Goal: Information Seeking & Learning: Learn about a topic

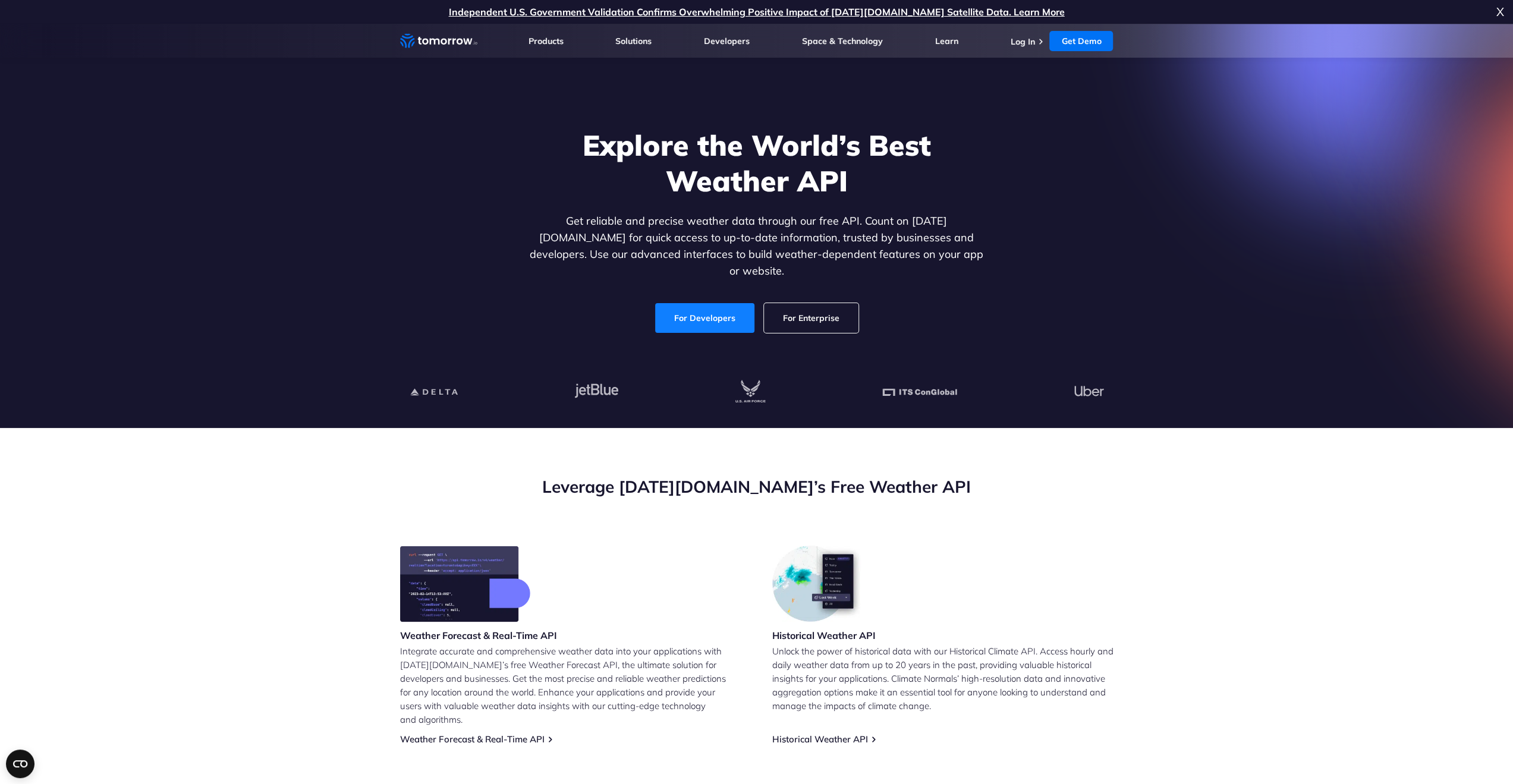
scroll to position [285, 0]
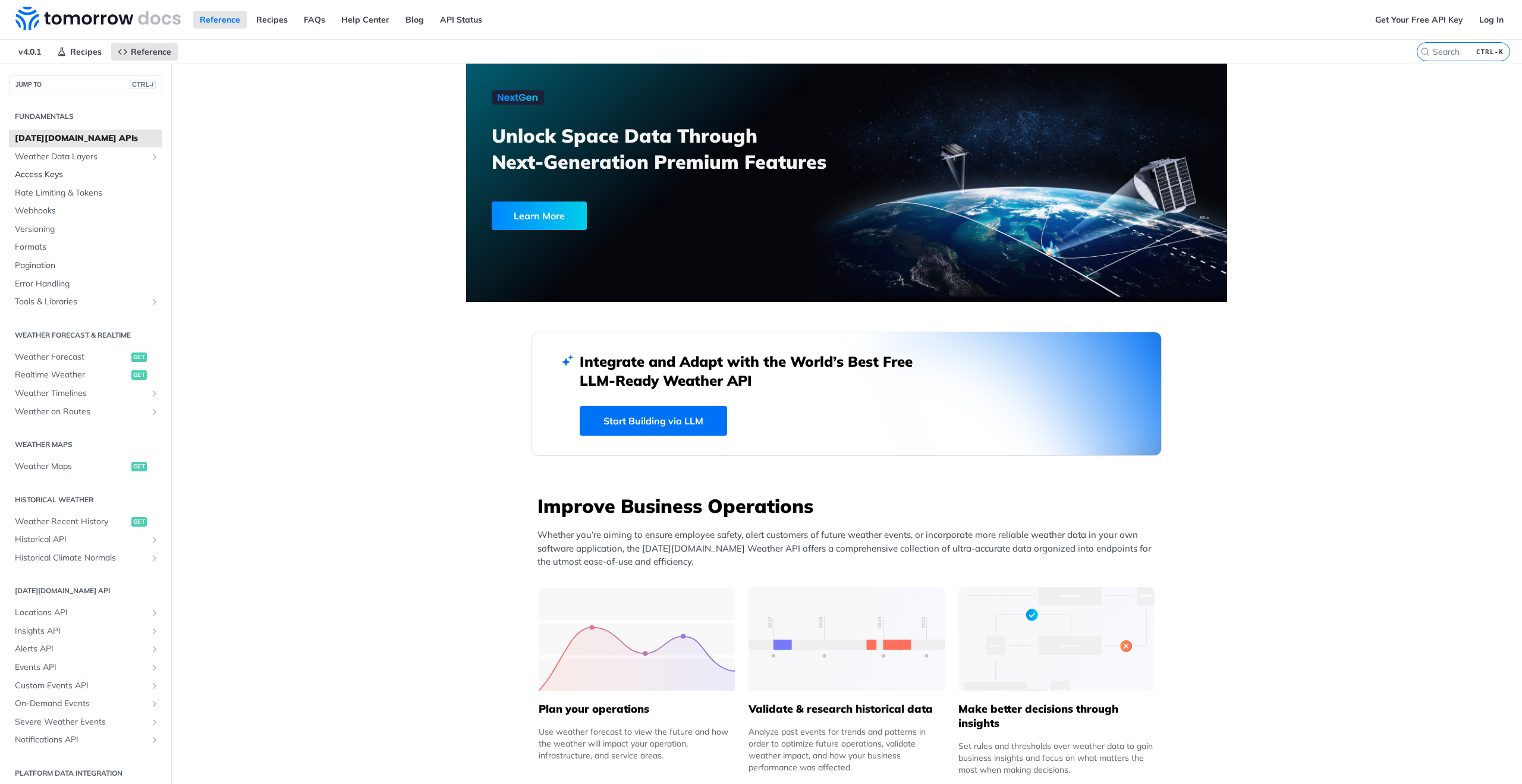
click at [46, 174] on span "Access Keys" at bounding box center [87, 175] width 145 height 12
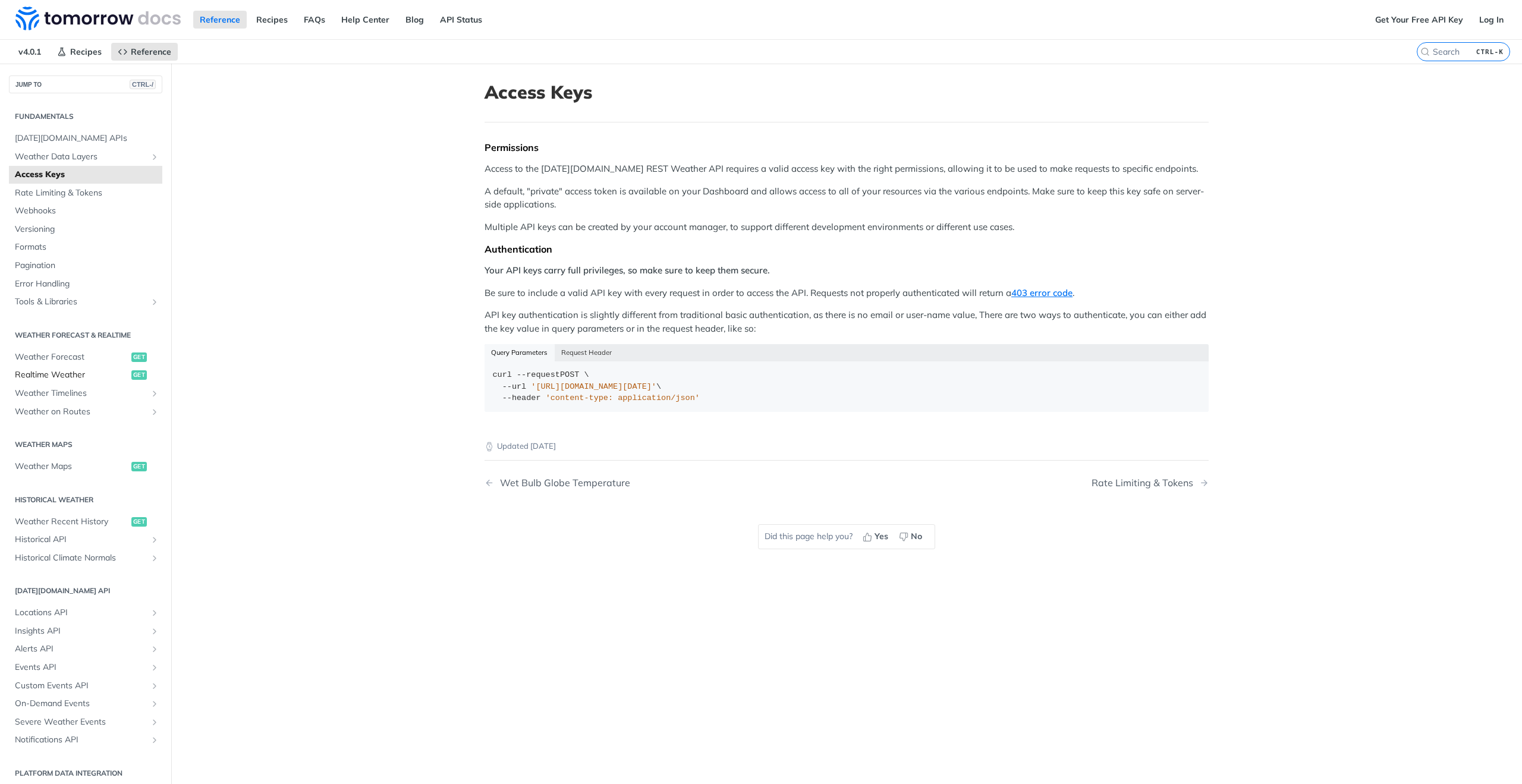
click at [41, 371] on span "Realtime Weather" at bounding box center [71, 375] width 113 height 12
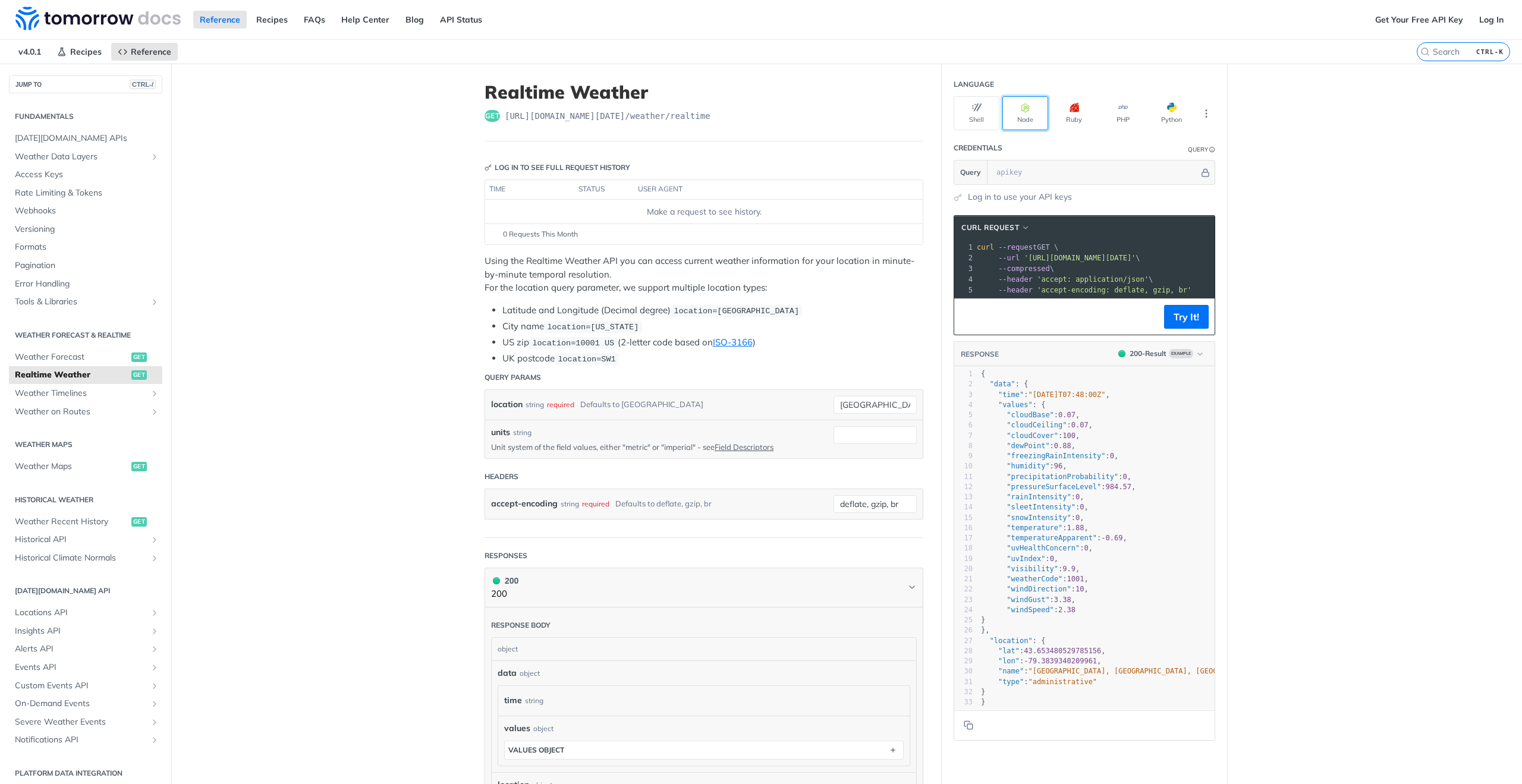
click at [1021, 109] on icon "button" at bounding box center [1026, 108] width 10 height 10
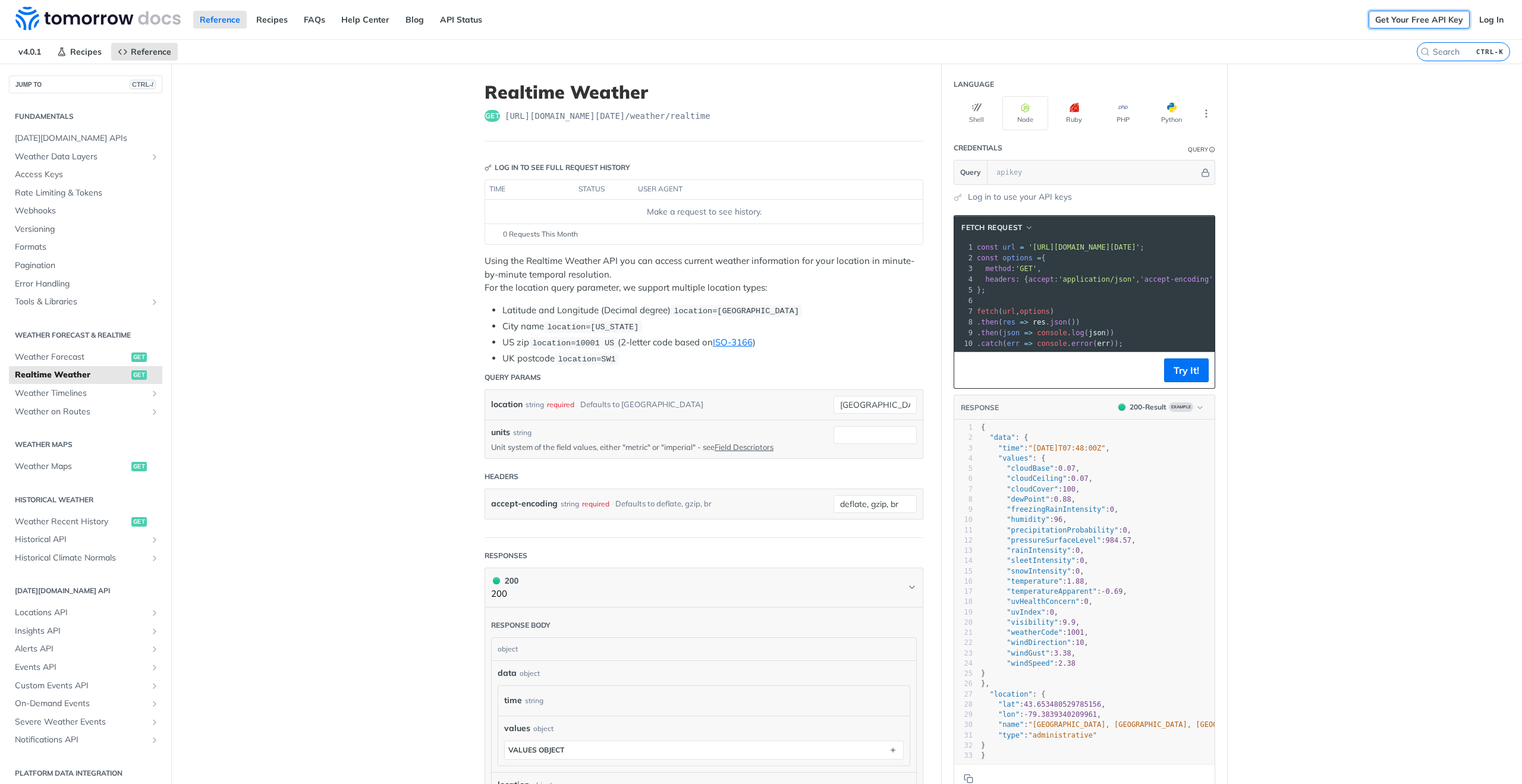
click at [1395, 22] on link "Get Your Free API Key" at bounding box center [1419, 20] width 101 height 18
click at [1473, 17] on link "Log In" at bounding box center [1492, 20] width 38 height 18
